Goal: Transaction & Acquisition: Purchase product/service

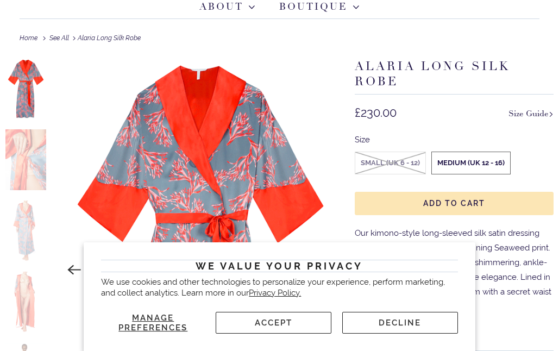
scroll to position [107, 0]
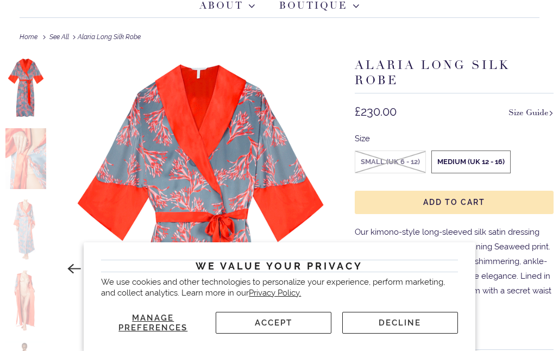
click at [281, 335] on section "We value your privacy We use cookies and other technologies to personalize your…" at bounding box center [279, 296] width 391 height 109
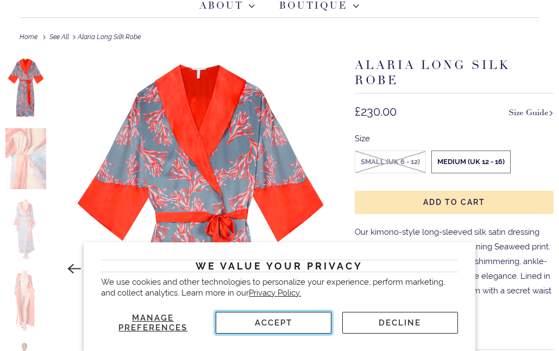
click at [219, 330] on button "Accept" at bounding box center [274, 323] width 116 height 22
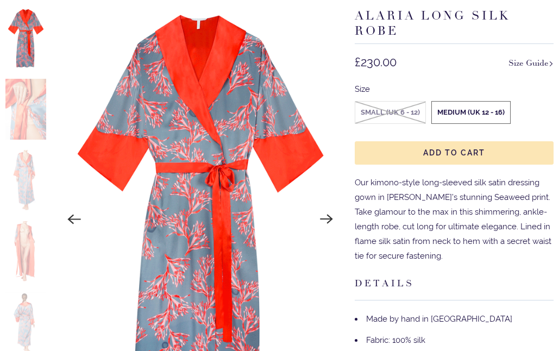
scroll to position [157, 0]
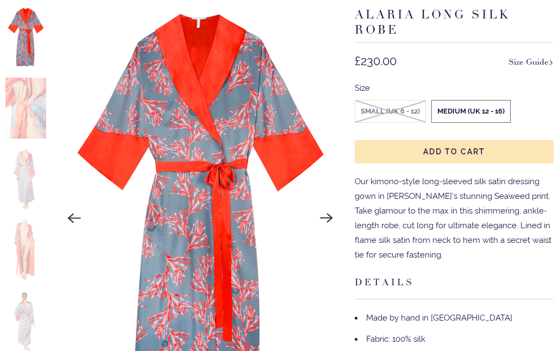
click at [35, 126] on img at bounding box center [25, 108] width 41 height 61
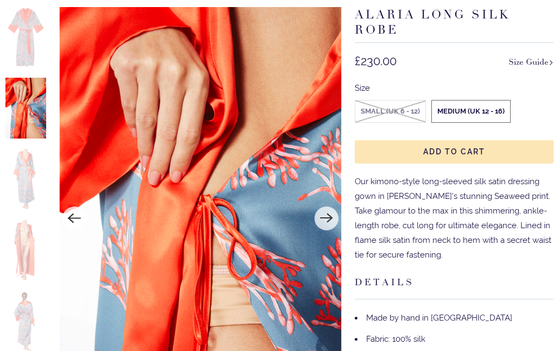
click at [31, 176] on img at bounding box center [25, 179] width 41 height 61
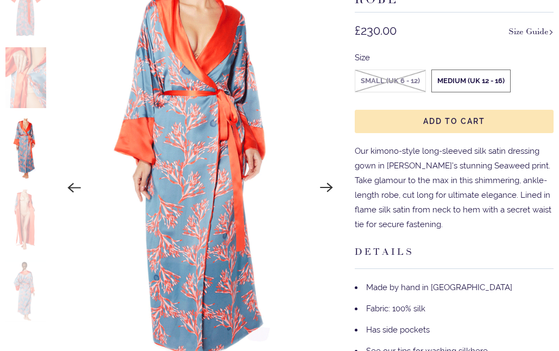
scroll to position [193, 0]
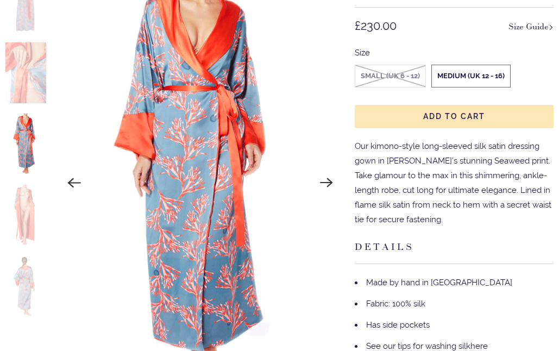
click at [29, 232] on img at bounding box center [25, 215] width 41 height 61
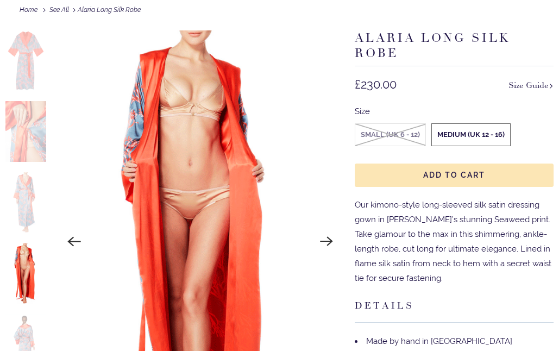
scroll to position [133, 0]
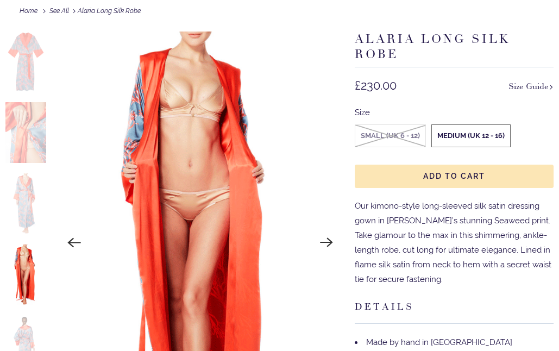
click at [23, 267] on img at bounding box center [25, 274] width 41 height 61
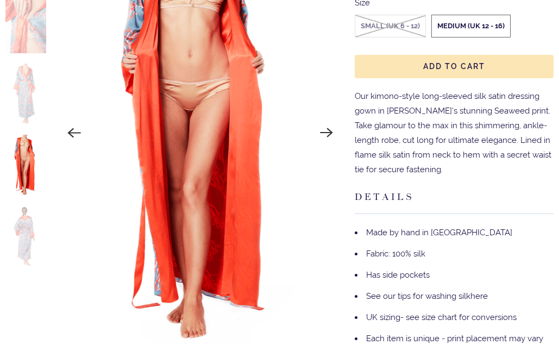
click at [23, 232] on img at bounding box center [25, 236] width 41 height 61
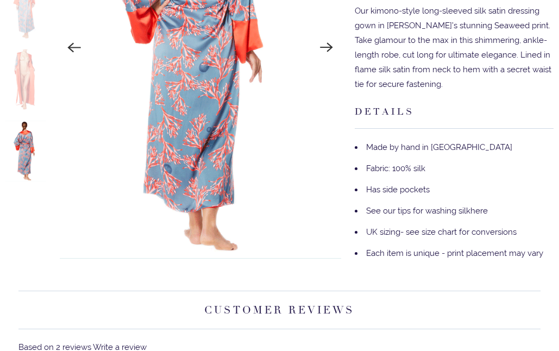
scroll to position [329, 0]
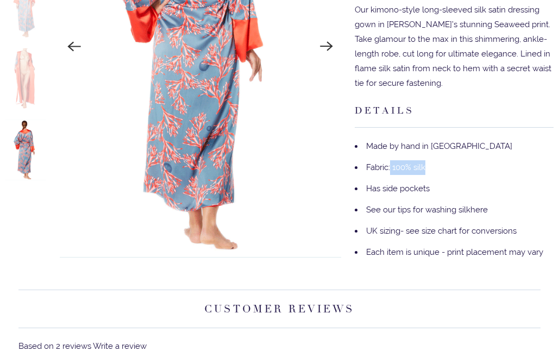
drag, startPoint x: 389, startPoint y: 163, endPoint x: 449, endPoint y: 163, distance: 59.7
click at [449, 163] on li "Fabric: 100% silk" at bounding box center [454, 167] width 199 height 21
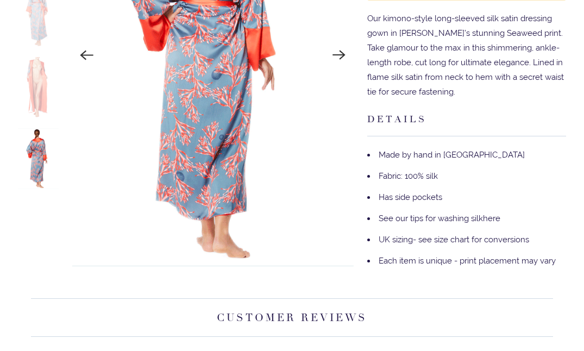
scroll to position [320, 0]
